Goal: Task Accomplishment & Management: Complete application form

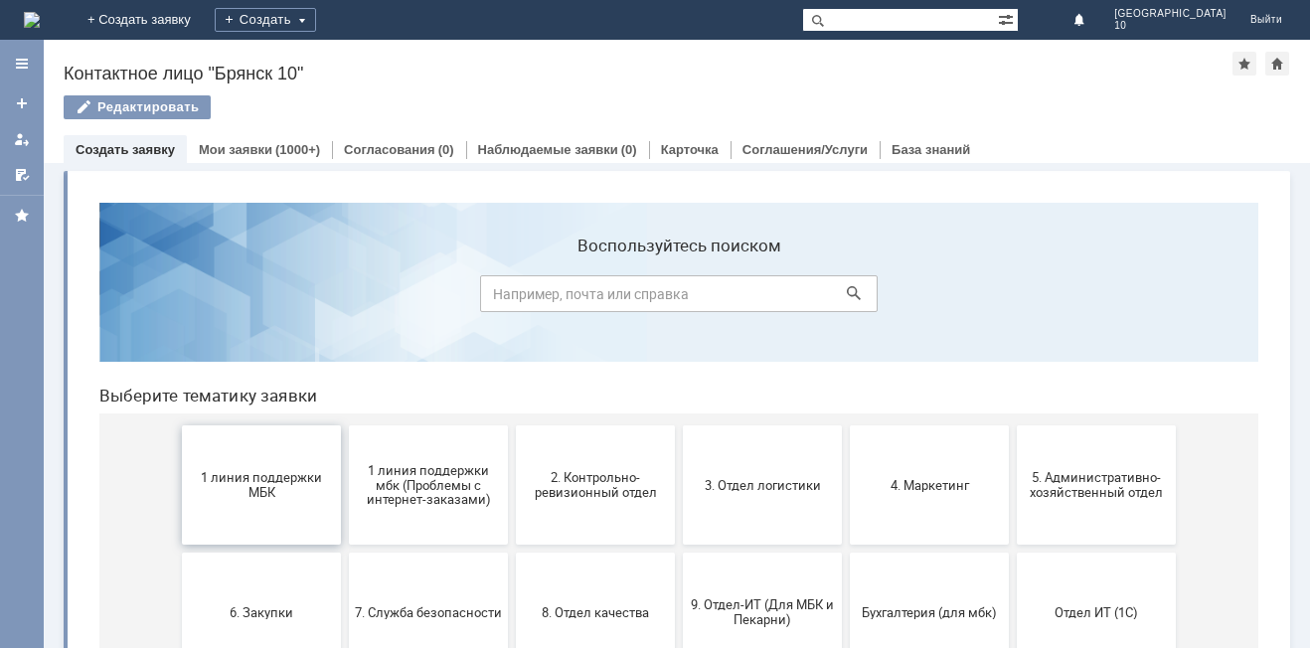
click at [246, 490] on span "1 линия поддержки МБК" at bounding box center [261, 485] width 147 height 30
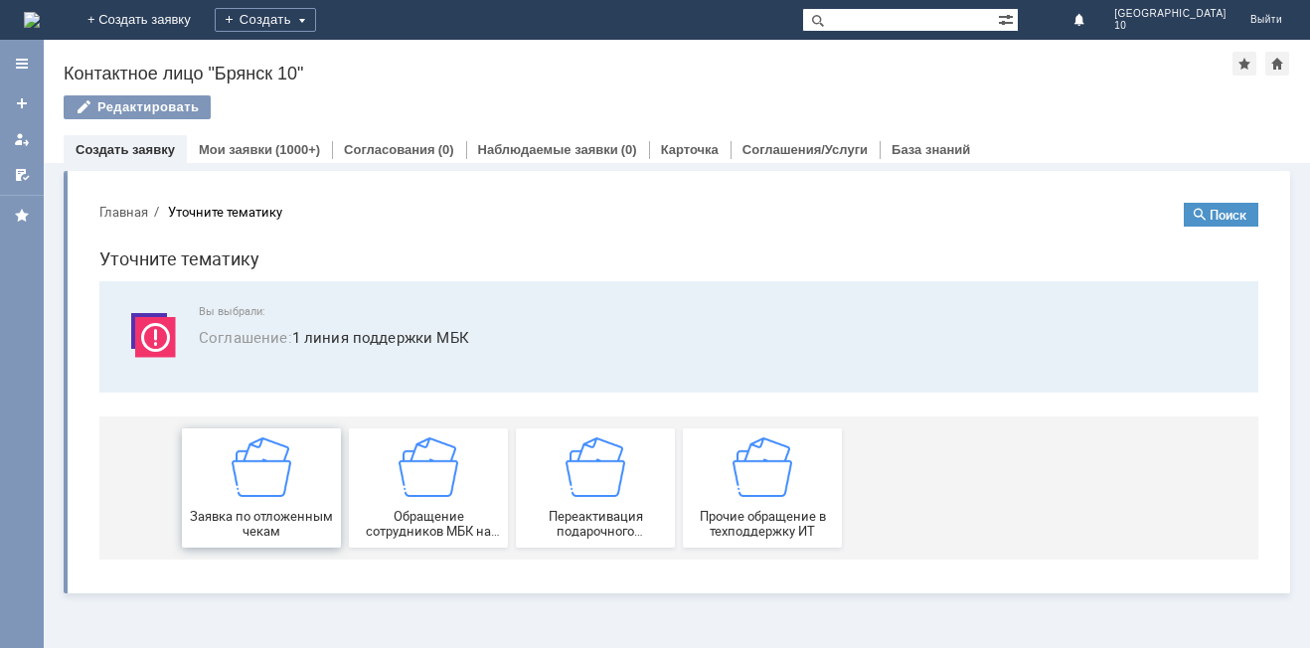
click at [255, 496] on img at bounding box center [262, 467] width 60 height 60
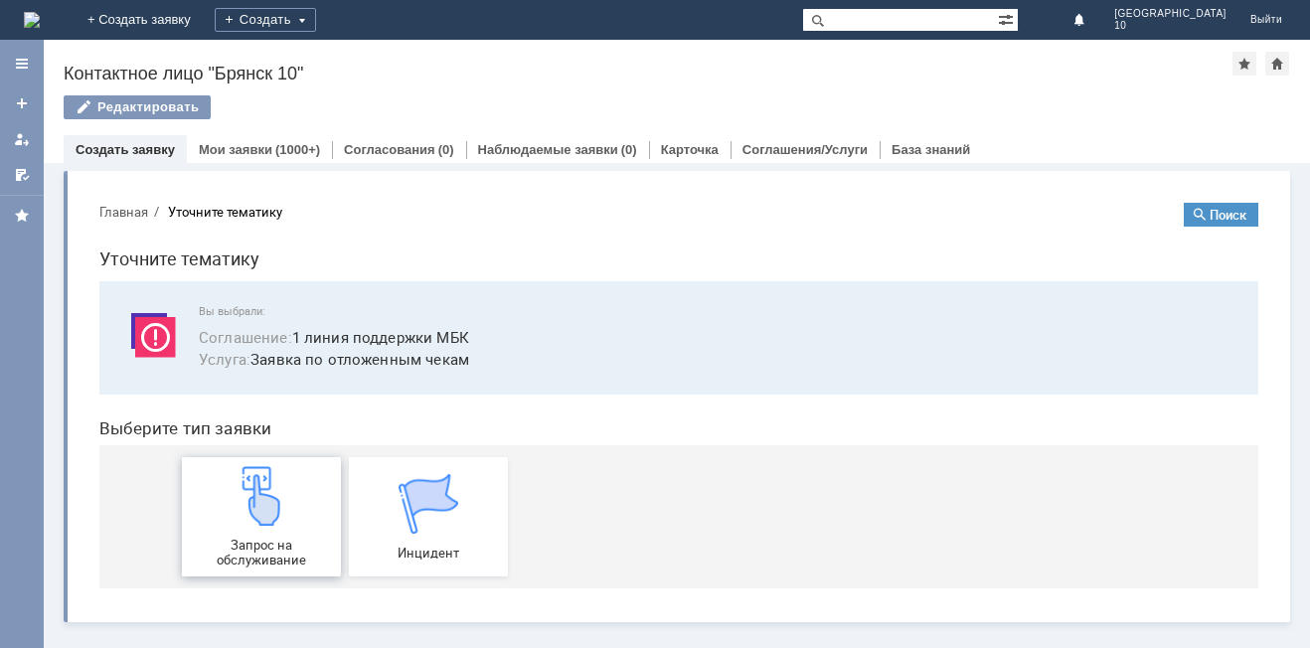
click at [263, 511] on img at bounding box center [262, 496] width 60 height 60
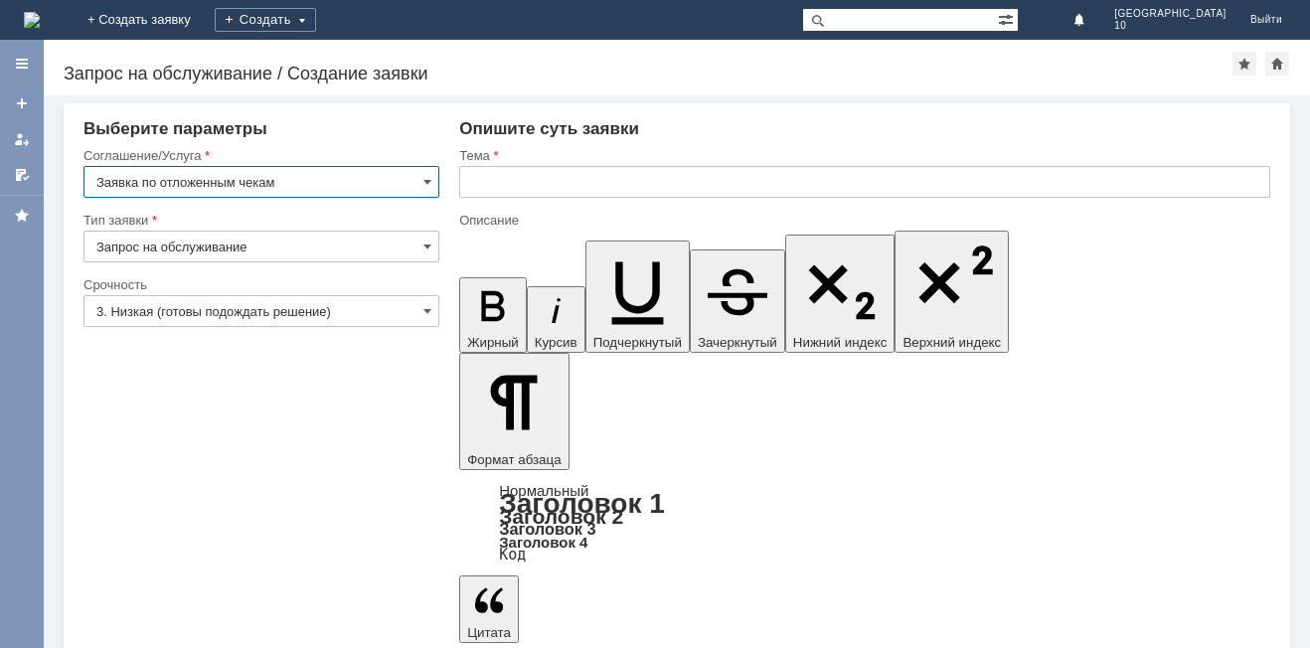
click at [501, 186] on input "text" at bounding box center [864, 182] width 811 height 32
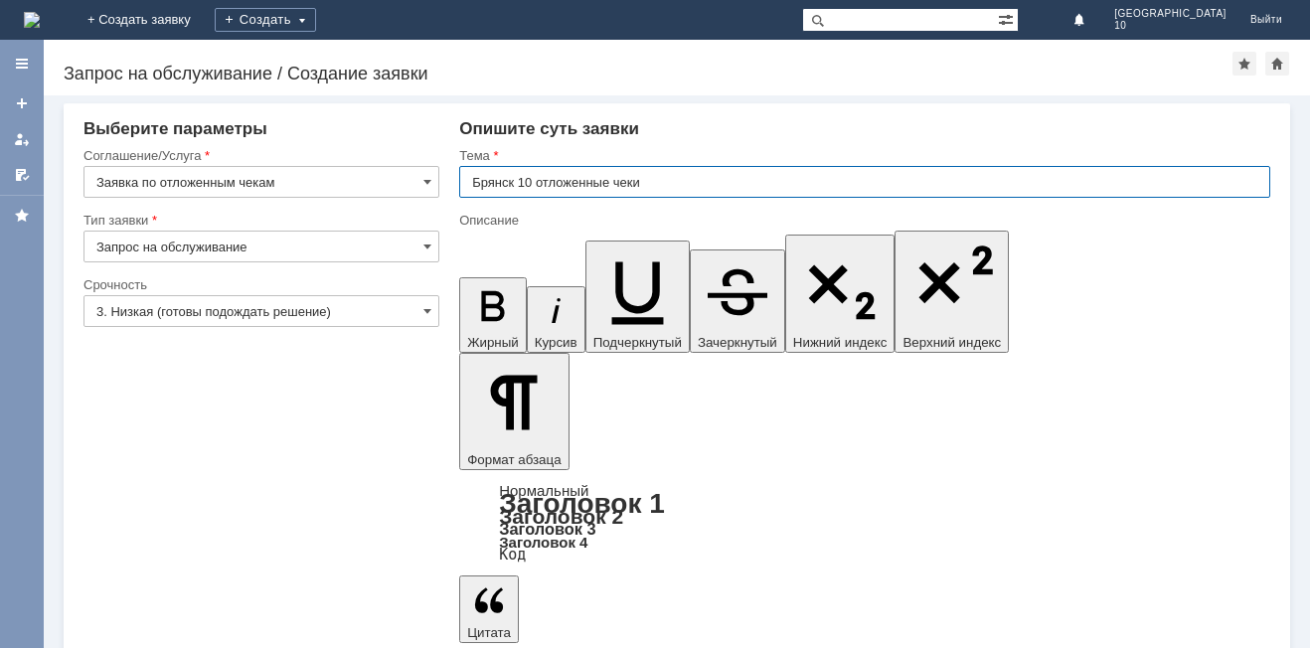
type input "Брянск 10 отложенные чеки"
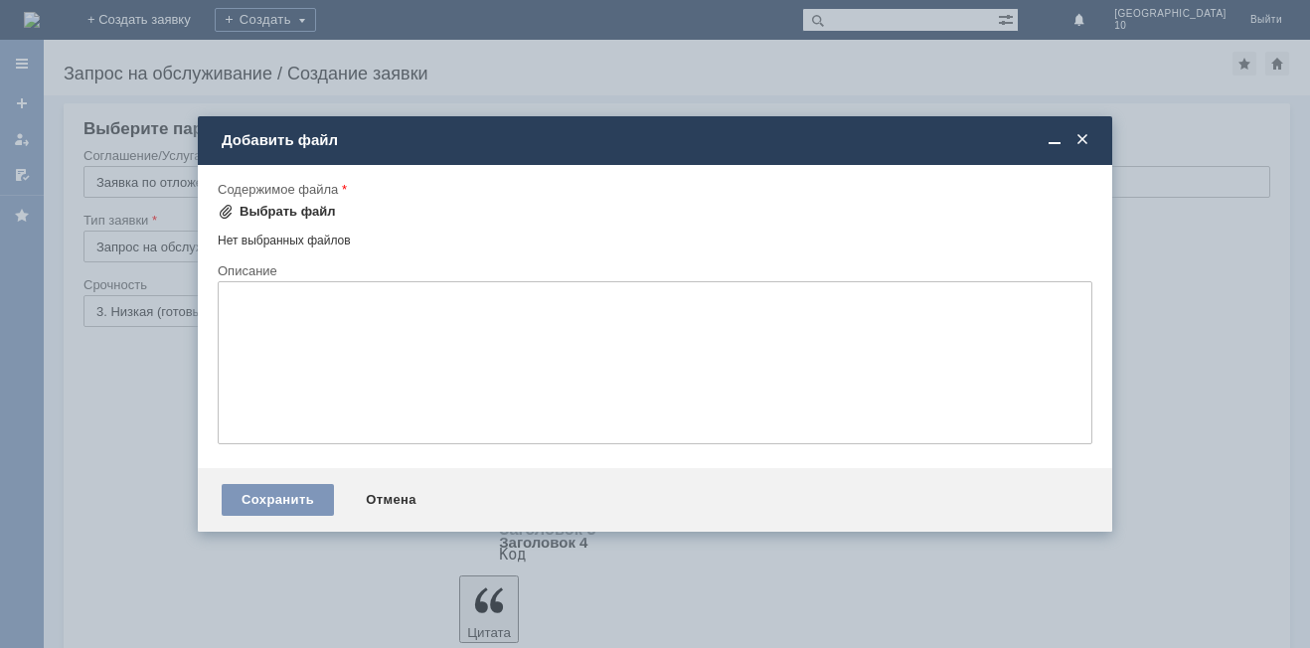
click at [226, 218] on span at bounding box center [226, 212] width 16 height 16
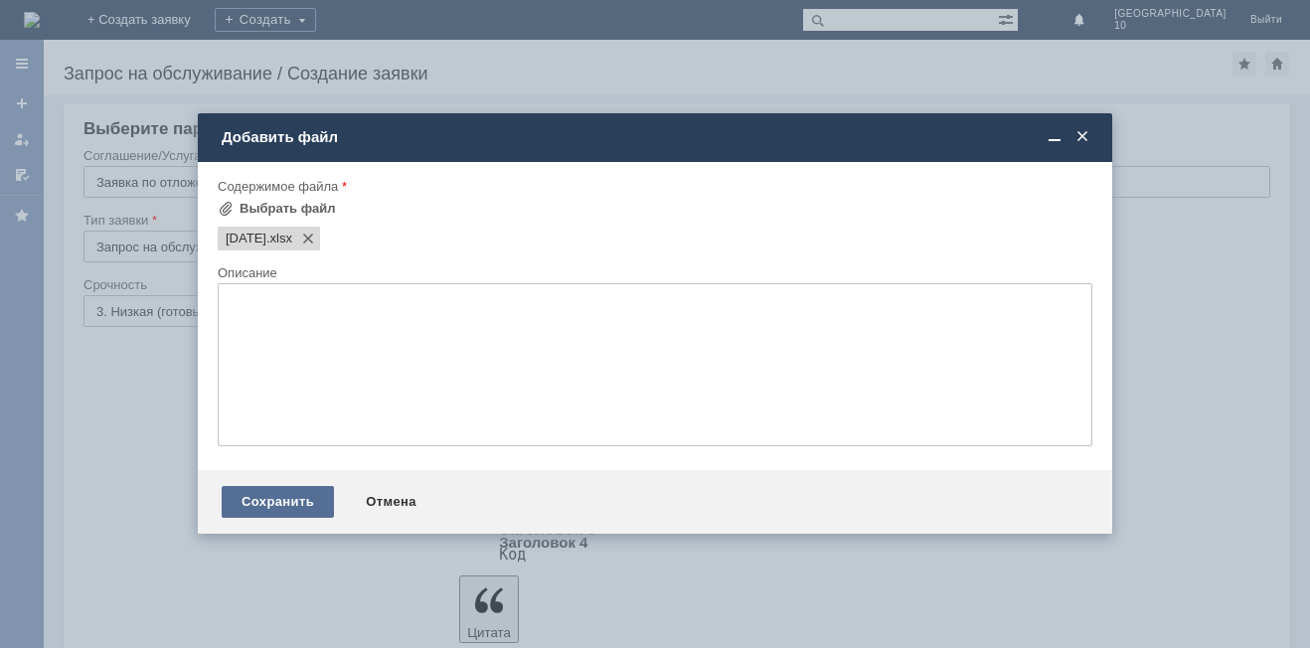
click at [295, 507] on div "Сохранить" at bounding box center [278, 502] width 112 height 32
